Goal: Information Seeking & Learning: Compare options

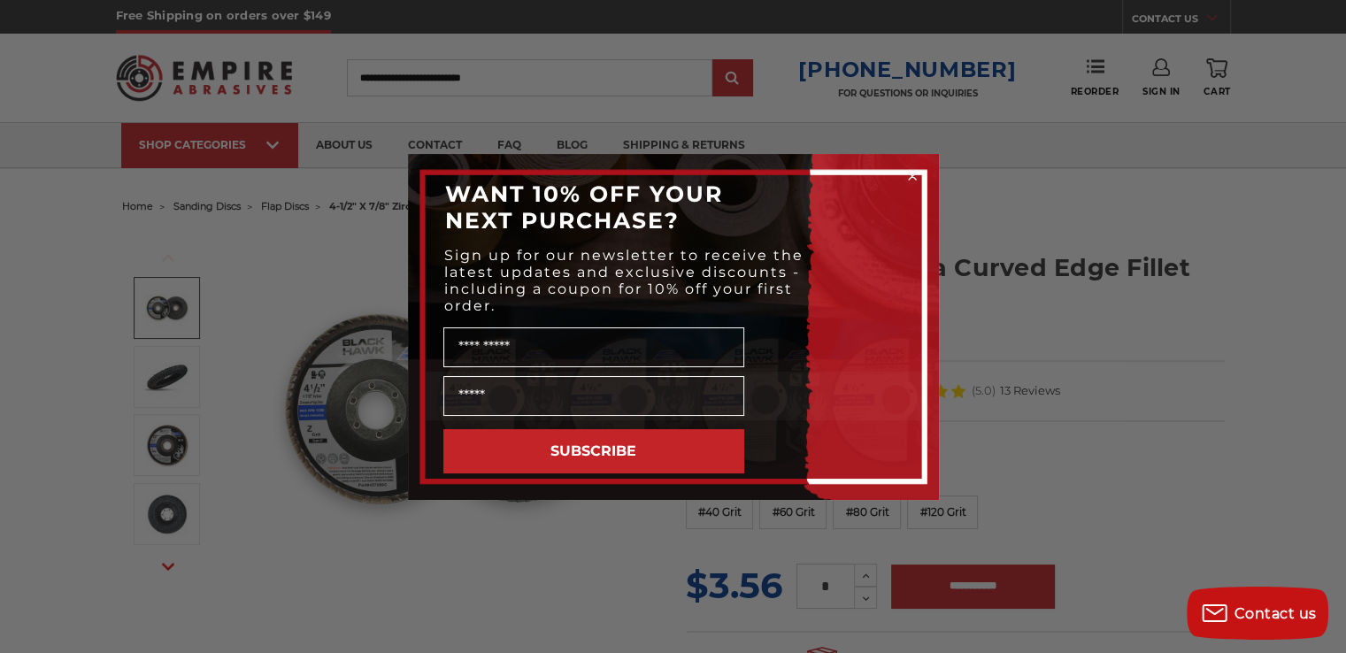
click at [1103, 205] on div "Close dialog WANT 10% OFF YOUR NEXT PURCHASE? Sign up for our newsletter to rec…" at bounding box center [673, 326] width 1346 height 653
click at [304, 329] on div "Close dialog WANT 10% OFF YOUR NEXT PURCHASE? Sign up for our newsletter to rec…" at bounding box center [673, 326] width 1346 height 653
click at [909, 175] on icon "Close dialog" at bounding box center [912, 176] width 7 height 7
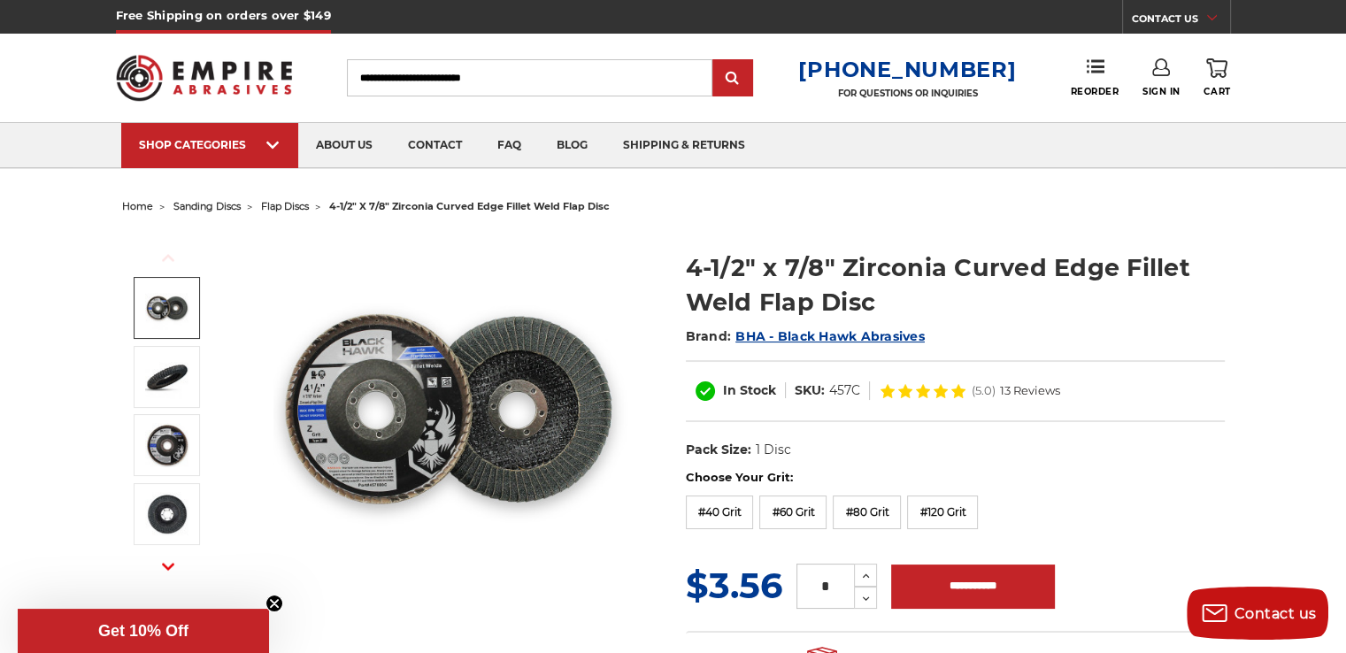
click at [295, 209] on span "flap discs" at bounding box center [285, 206] width 48 height 12
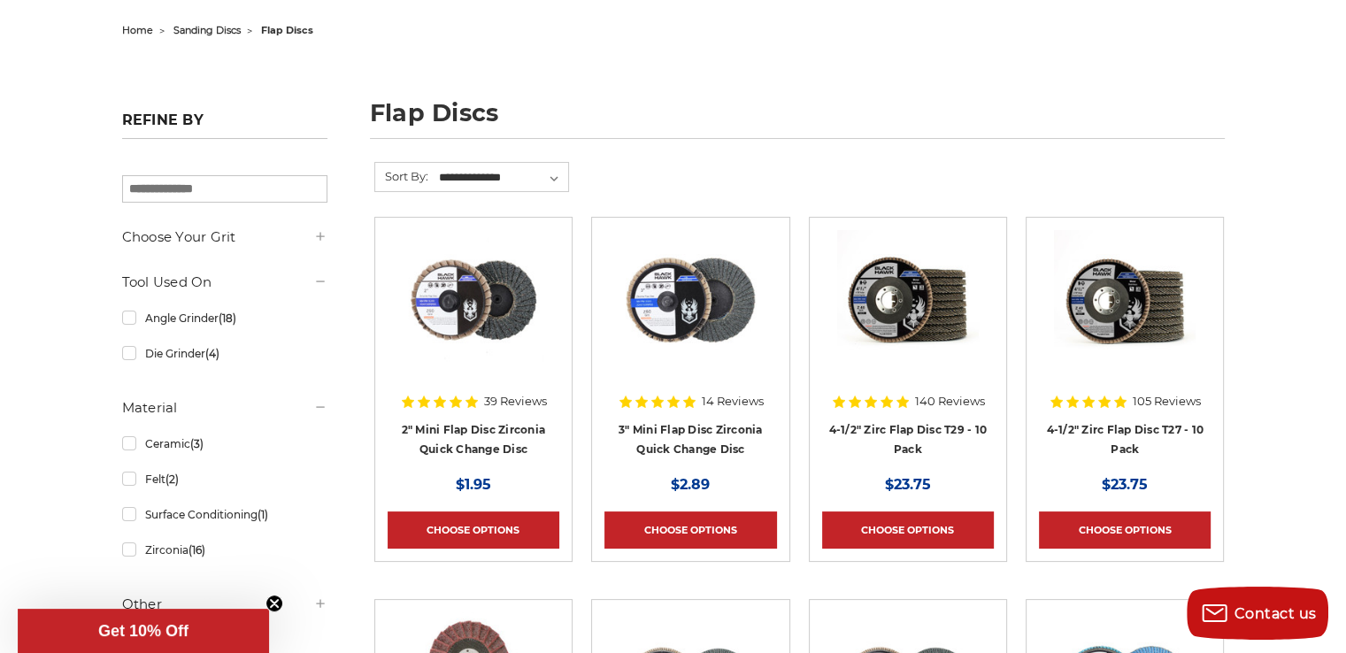
scroll to position [235, 0]
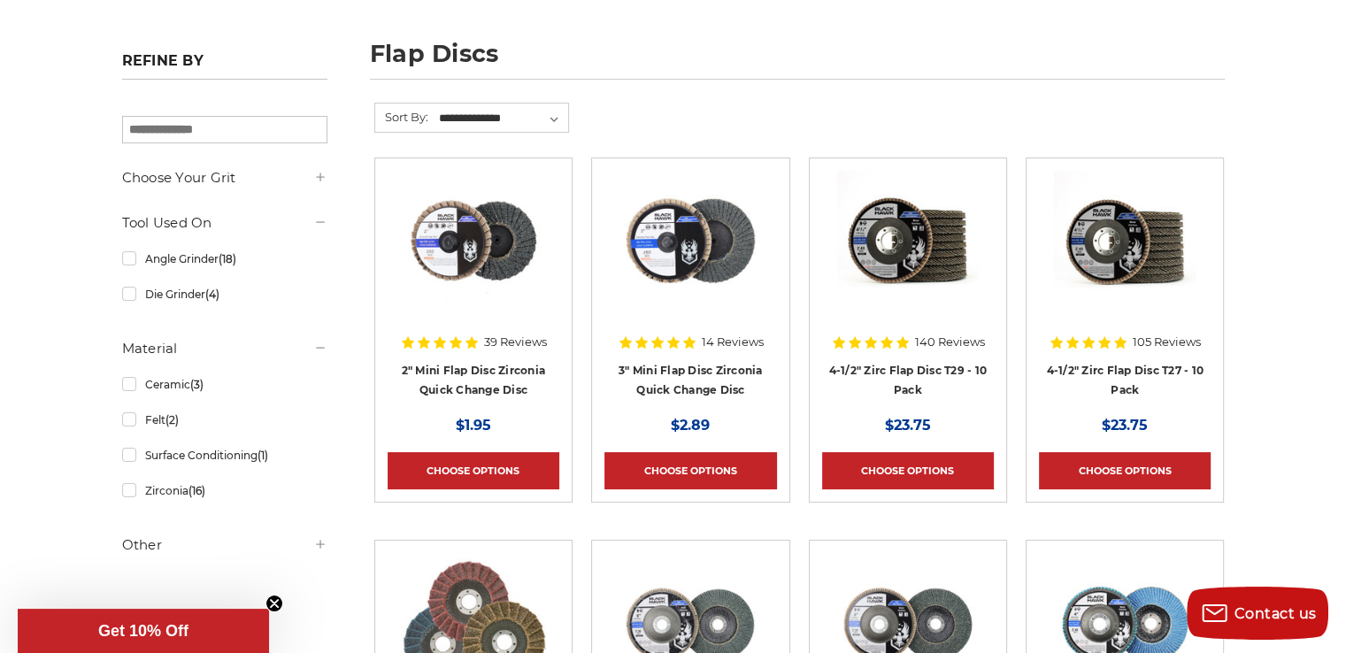
click at [890, 288] on img at bounding box center [908, 242] width 142 height 142
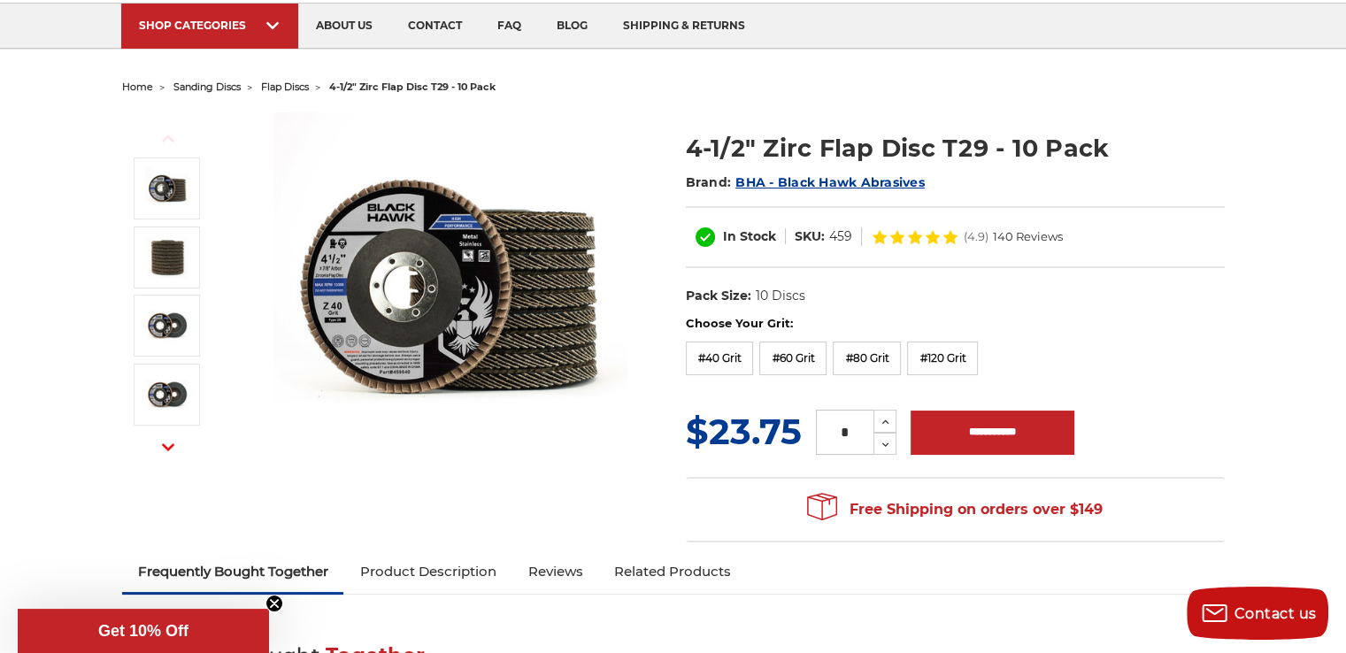
scroll to position [118, 0]
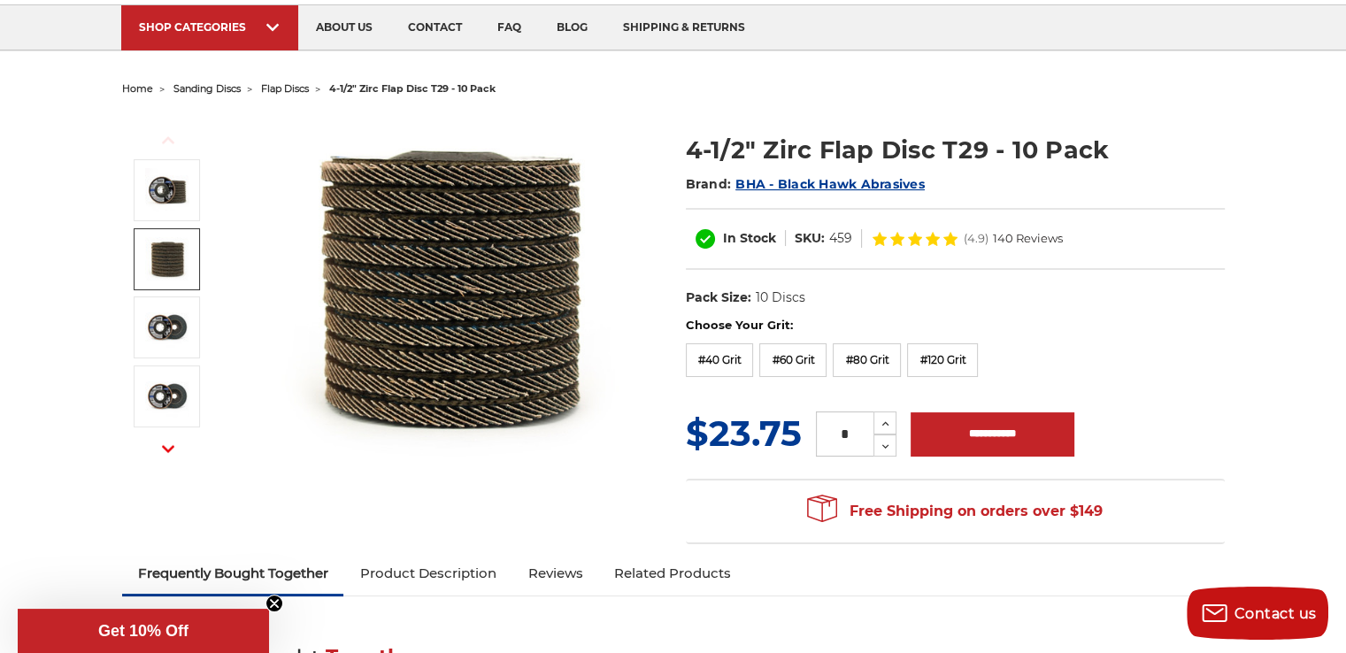
click at [159, 263] on img at bounding box center [167, 259] width 44 height 44
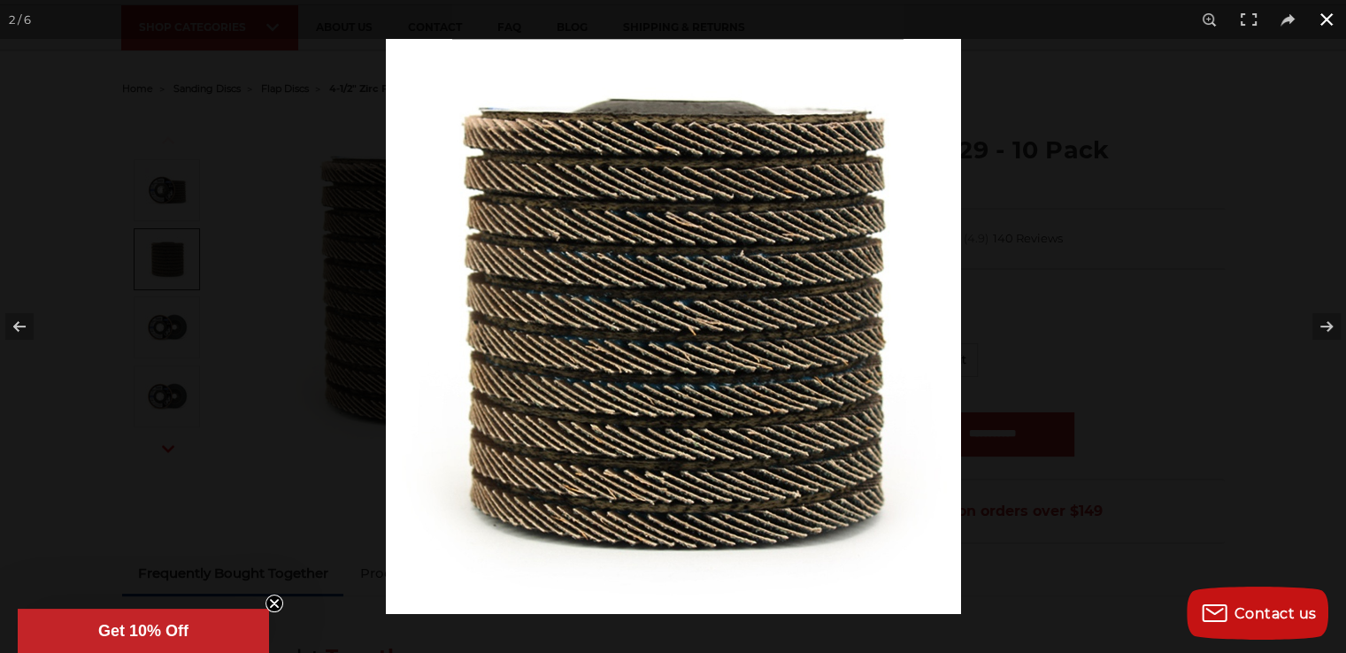
click at [1323, 19] on button at bounding box center [1326, 19] width 39 height 39
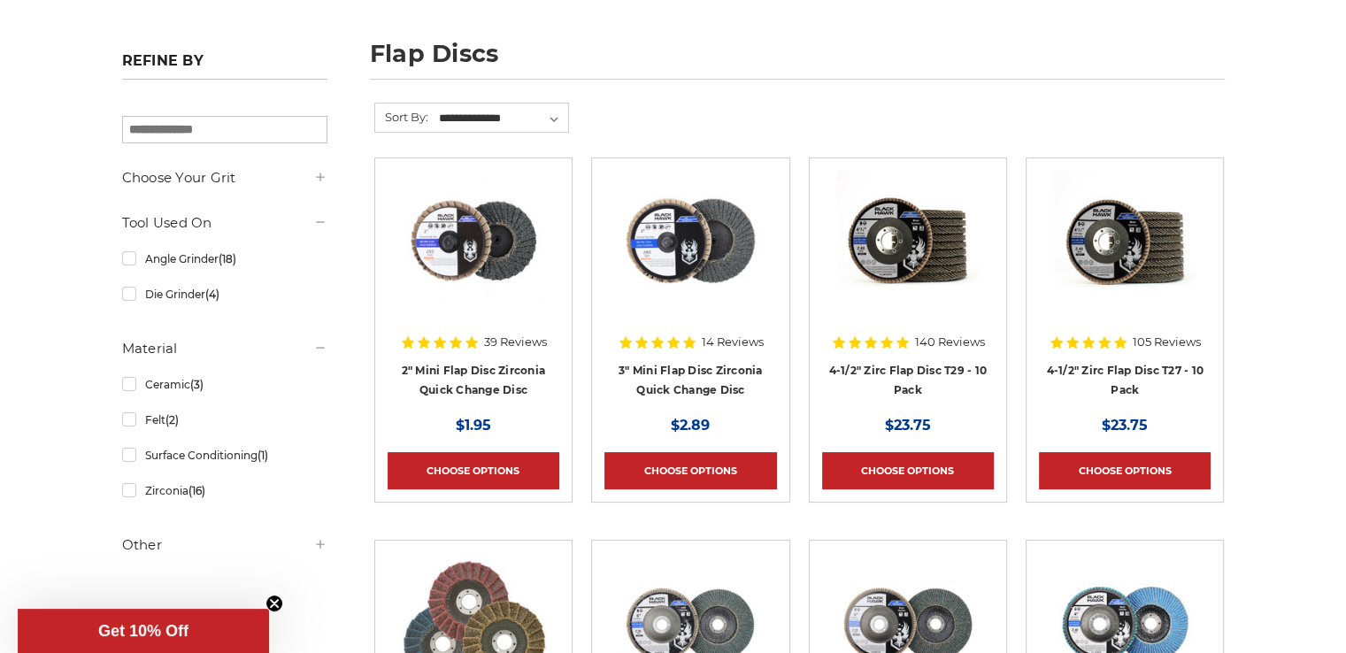
click at [1113, 233] on img at bounding box center [1125, 242] width 142 height 142
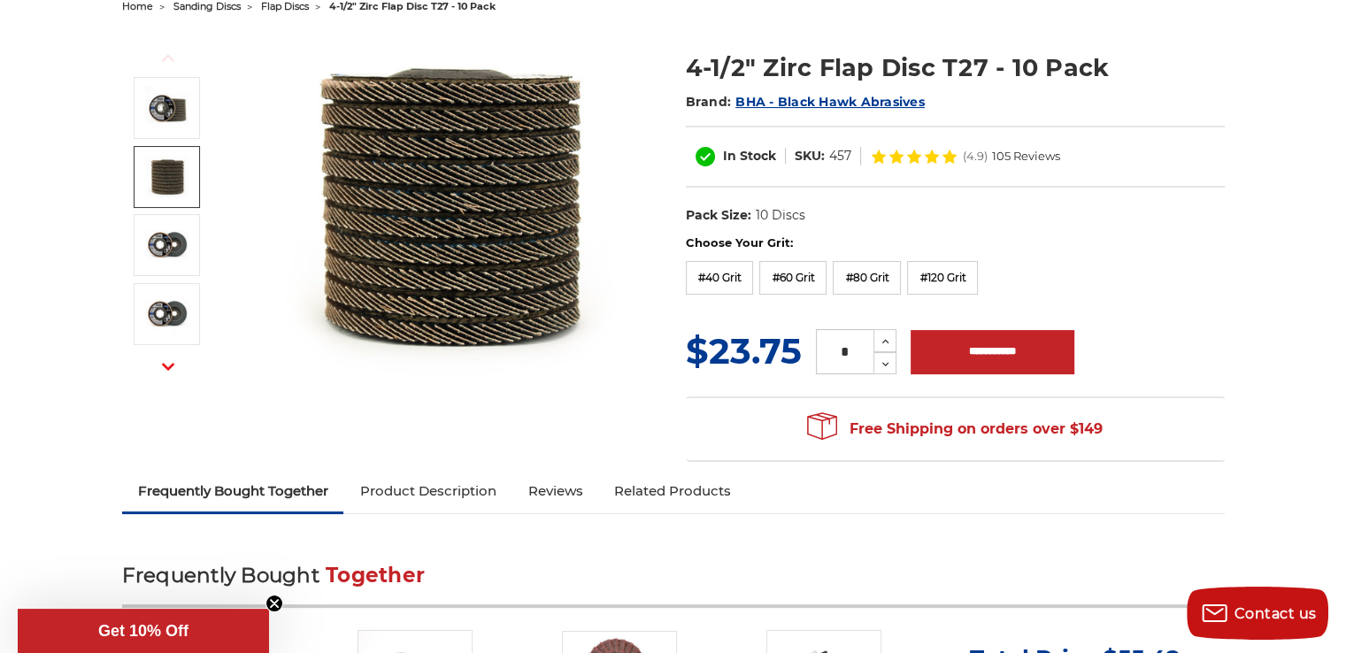
scroll to position [130, 0]
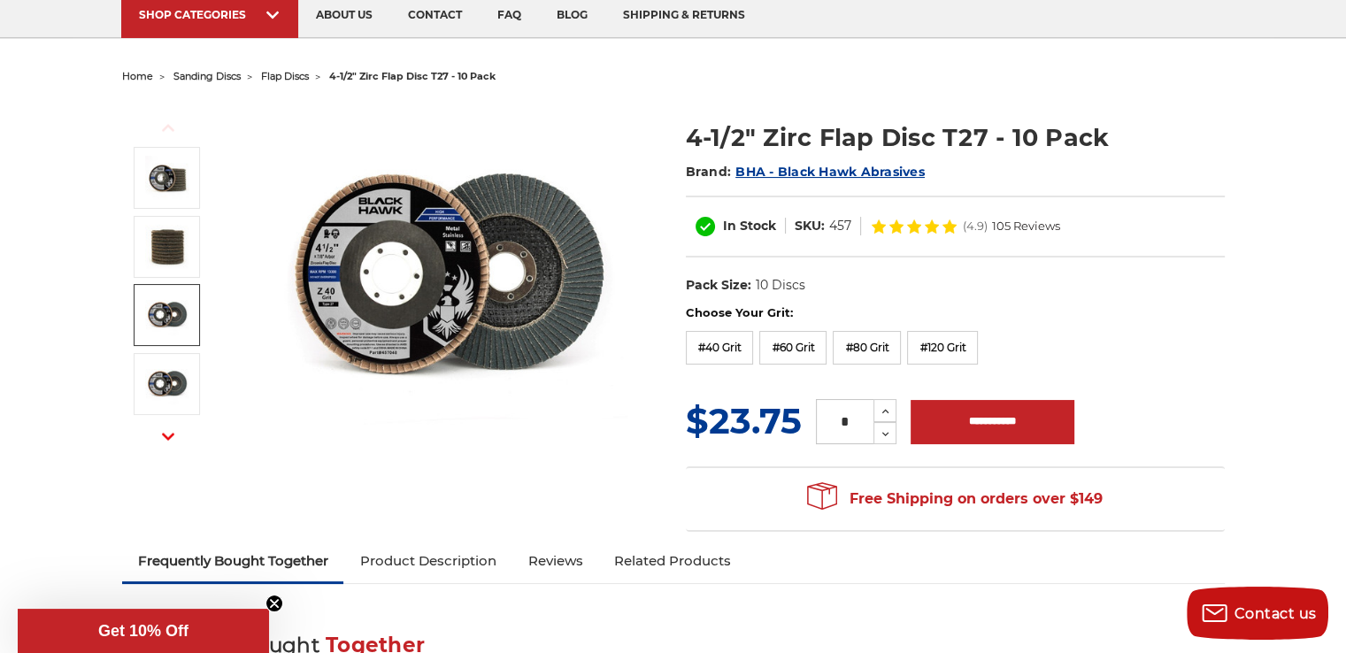
click at [140, 312] on link at bounding box center [167, 315] width 66 height 62
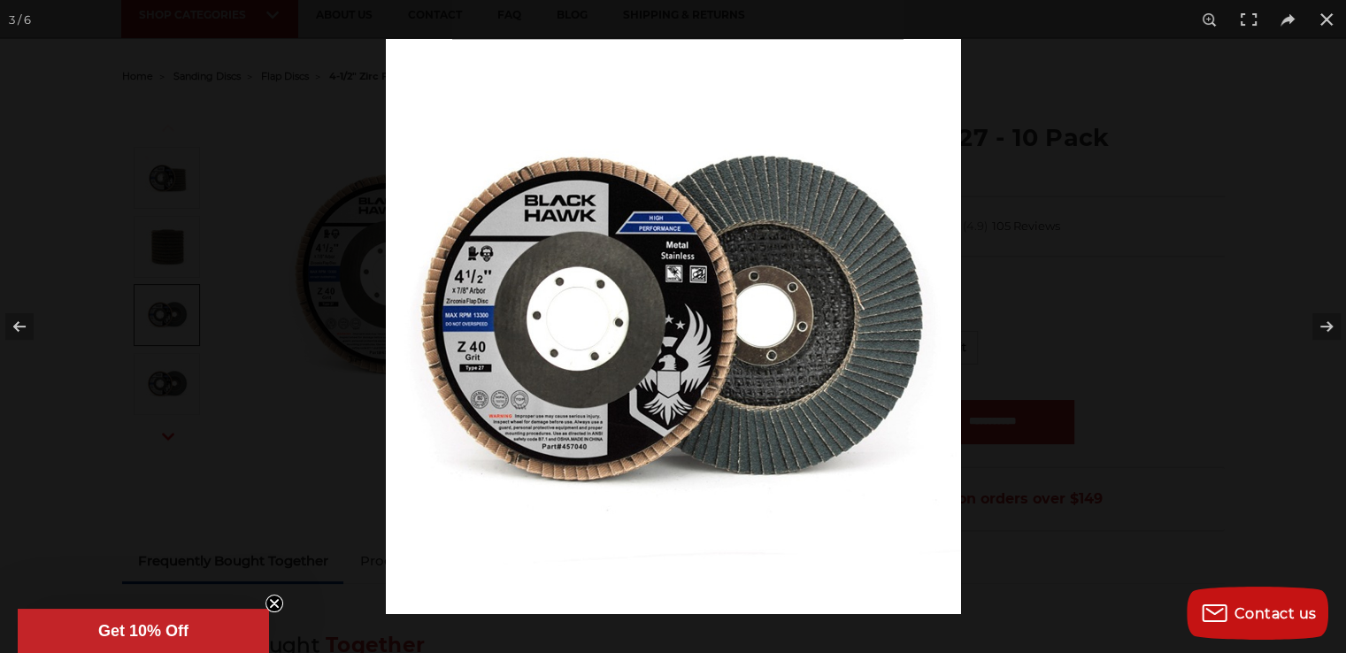
click at [217, 176] on div at bounding box center [673, 326] width 1346 height 653
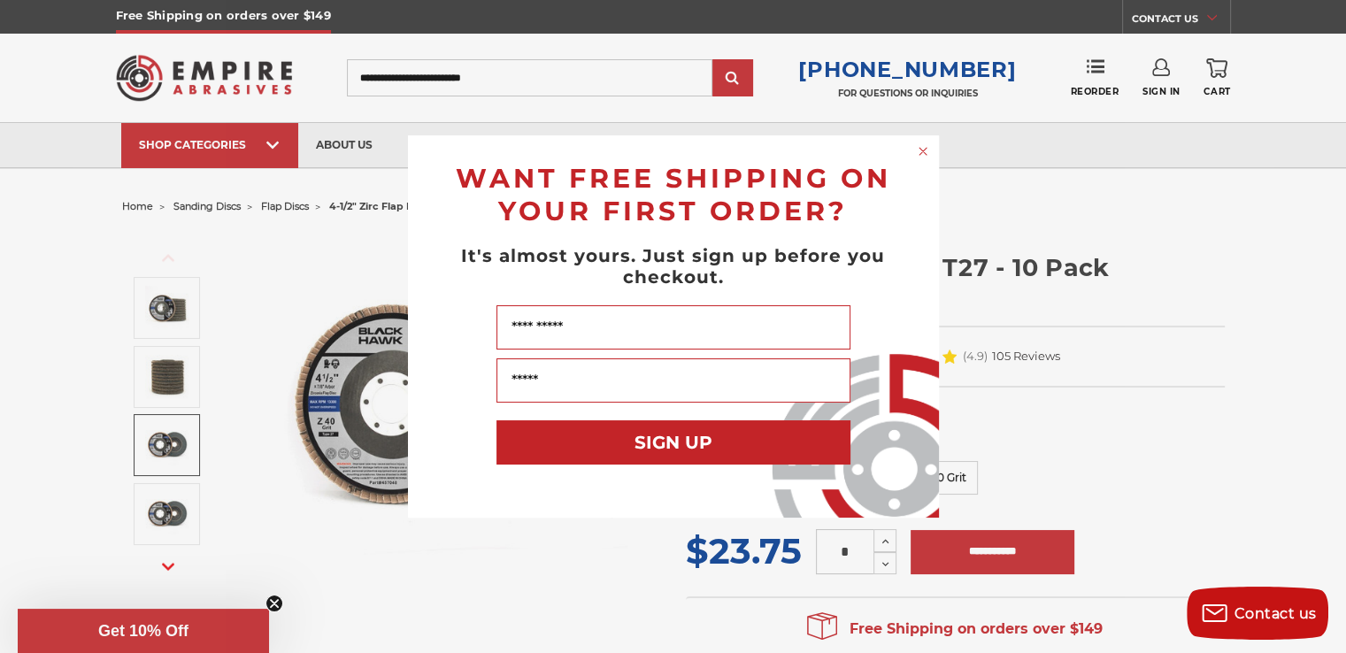
click at [0, 331] on div "Close dialog WANT FREE SHIPPING ON YOUR FIRST ORDER? It's almost yours. Just si…" at bounding box center [673, 326] width 1346 height 653
